Goal: Navigation & Orientation: Find specific page/section

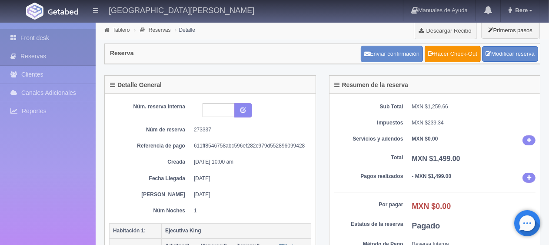
click at [66, 34] on link "Front desk" at bounding box center [48, 38] width 96 height 18
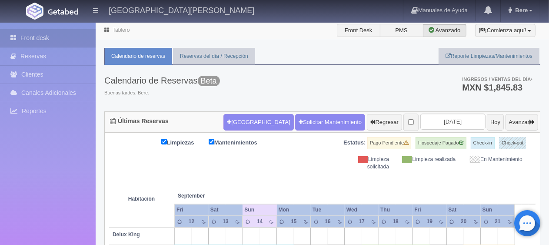
scroll to position [174, 0]
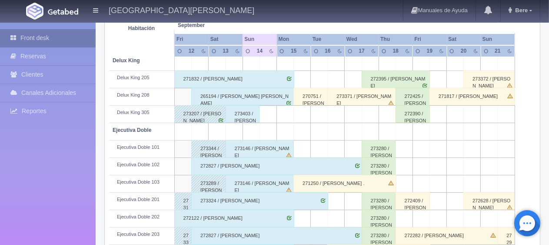
click at [41, 39] on link "Front desk" at bounding box center [48, 38] width 96 height 18
